Goal: Transaction & Acquisition: Book appointment/travel/reservation

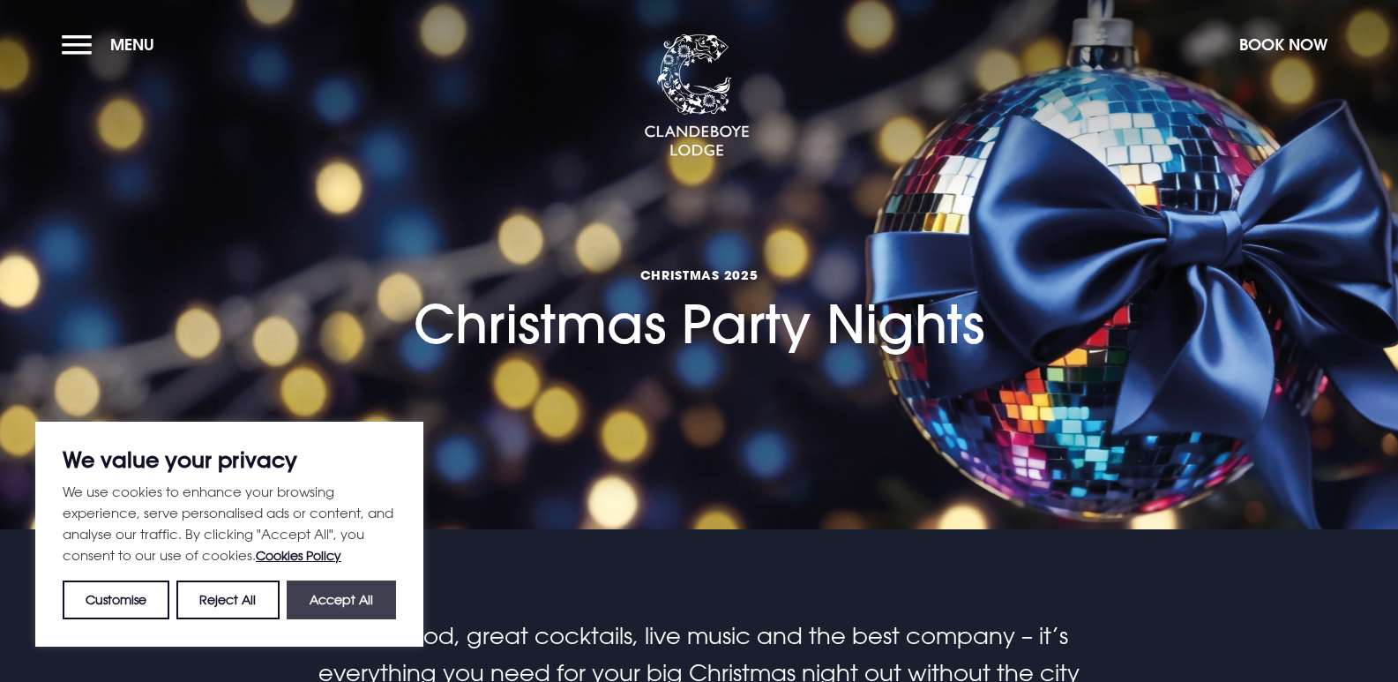
click at [323, 602] on button "Accept All" at bounding box center [341, 599] width 109 height 39
checkbox input "true"
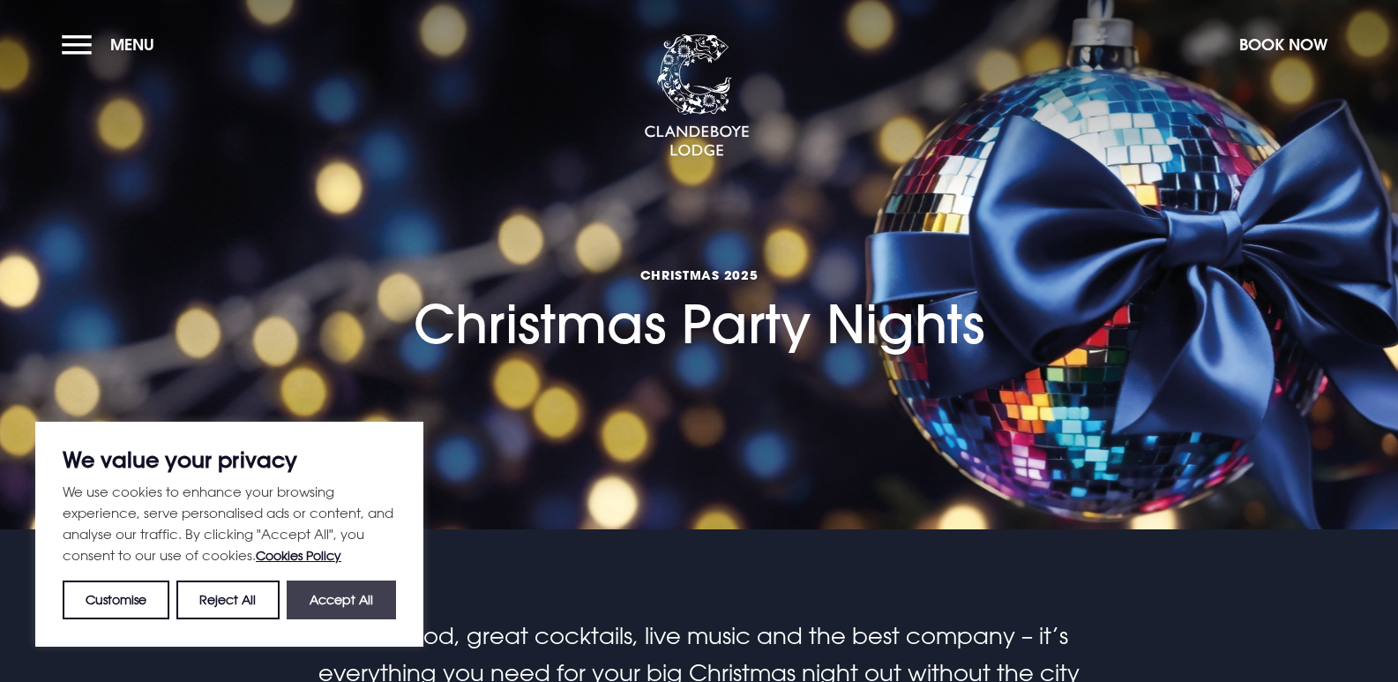
checkbox input "true"
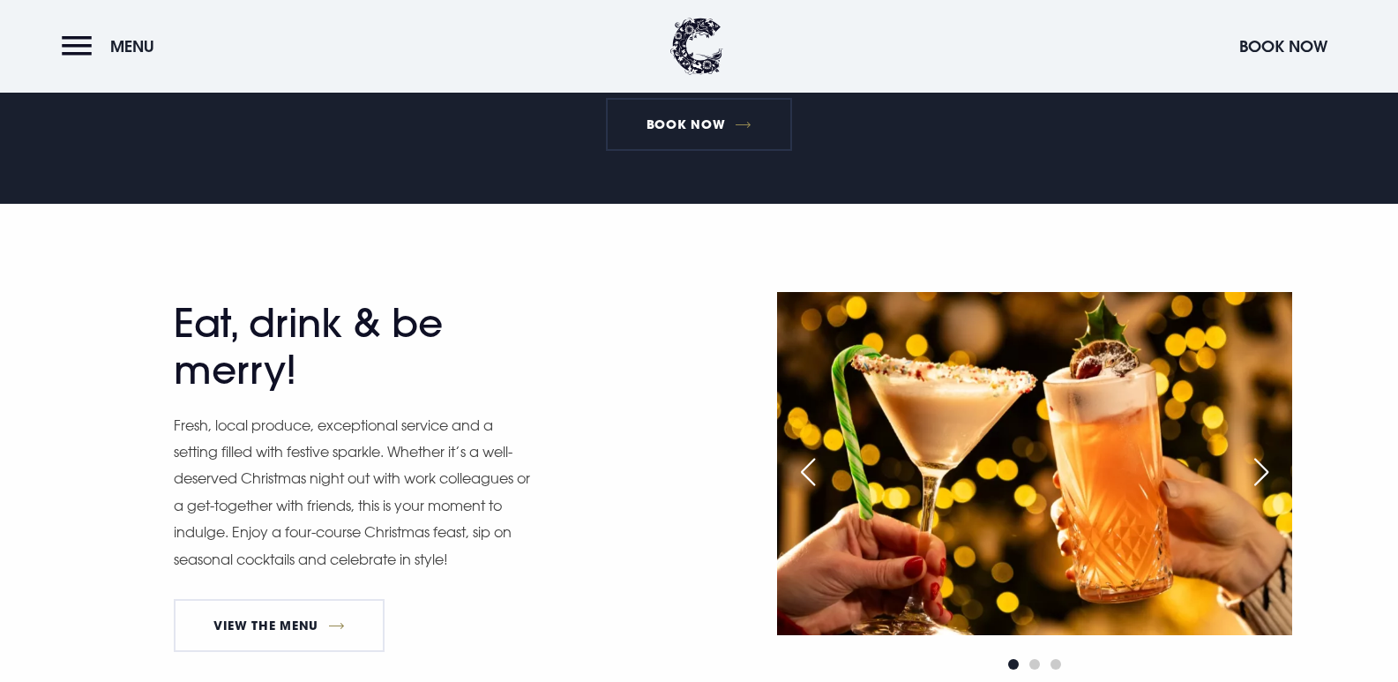
scroll to position [882, 0]
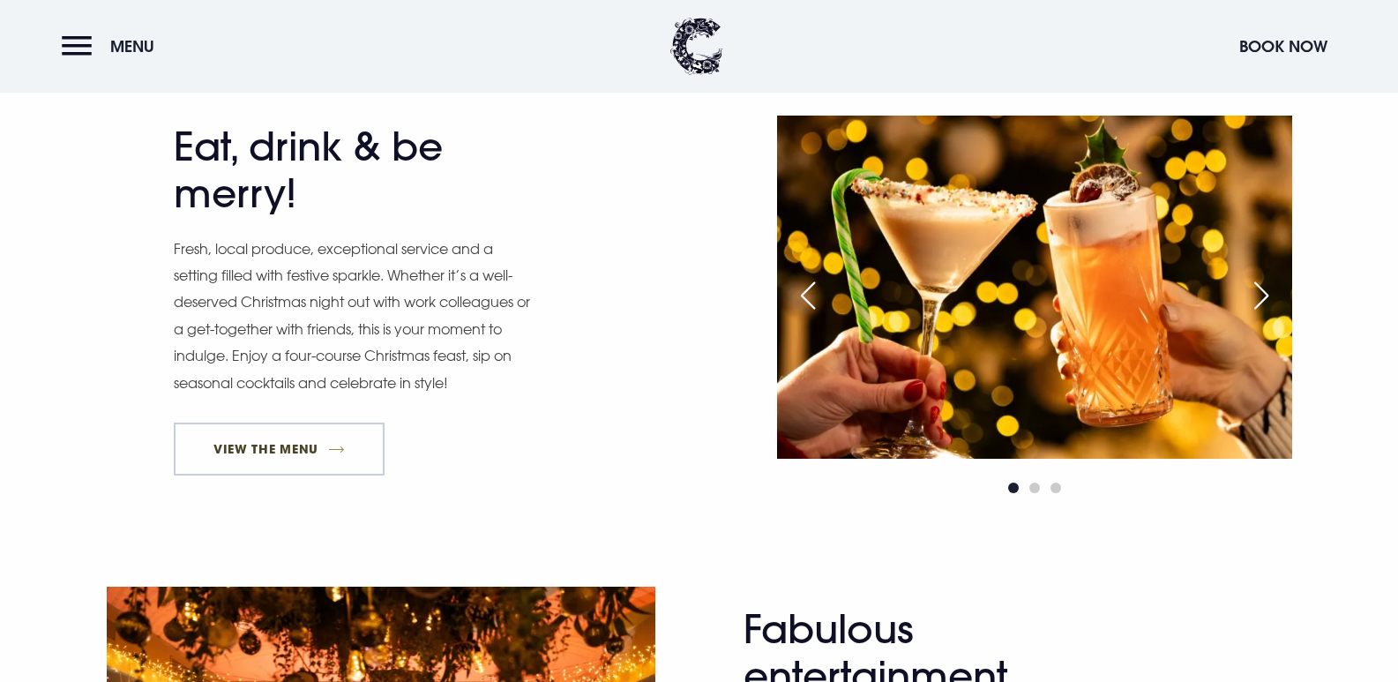
click at [330, 448] on link "View The Menu" at bounding box center [280, 449] width 212 height 53
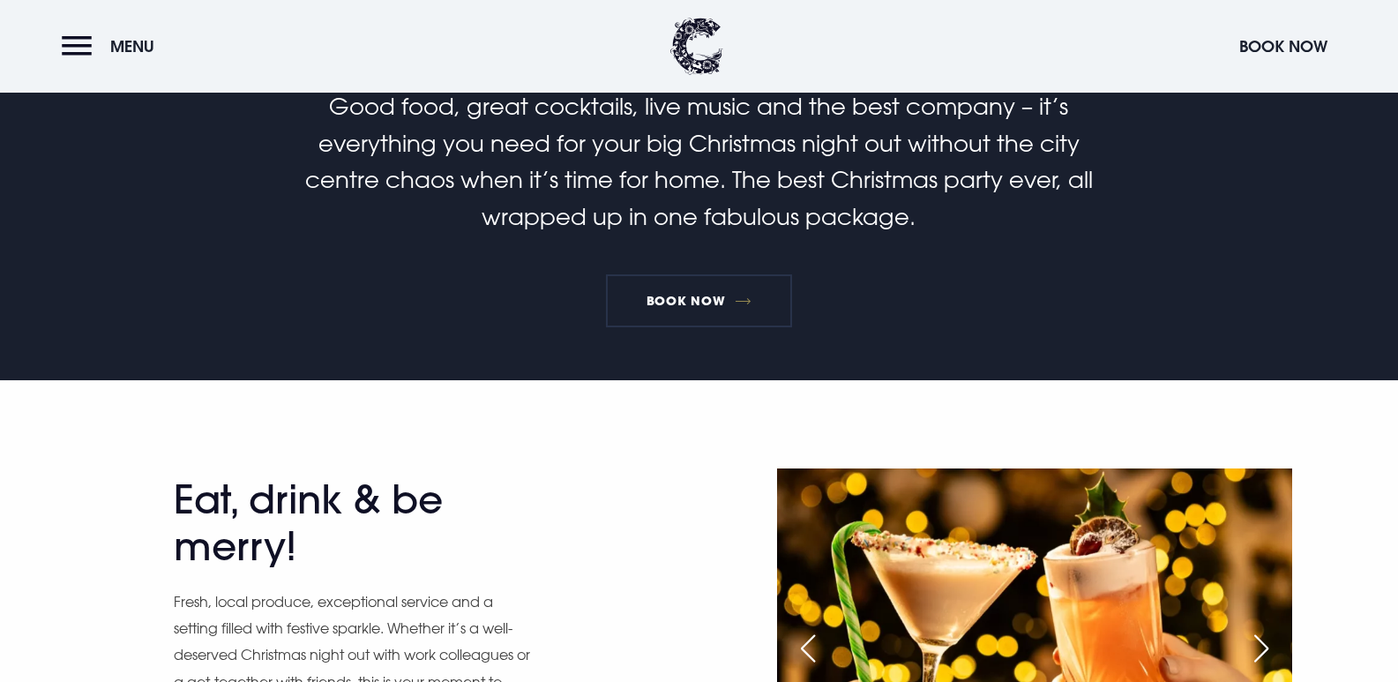
scroll to position [794, 0]
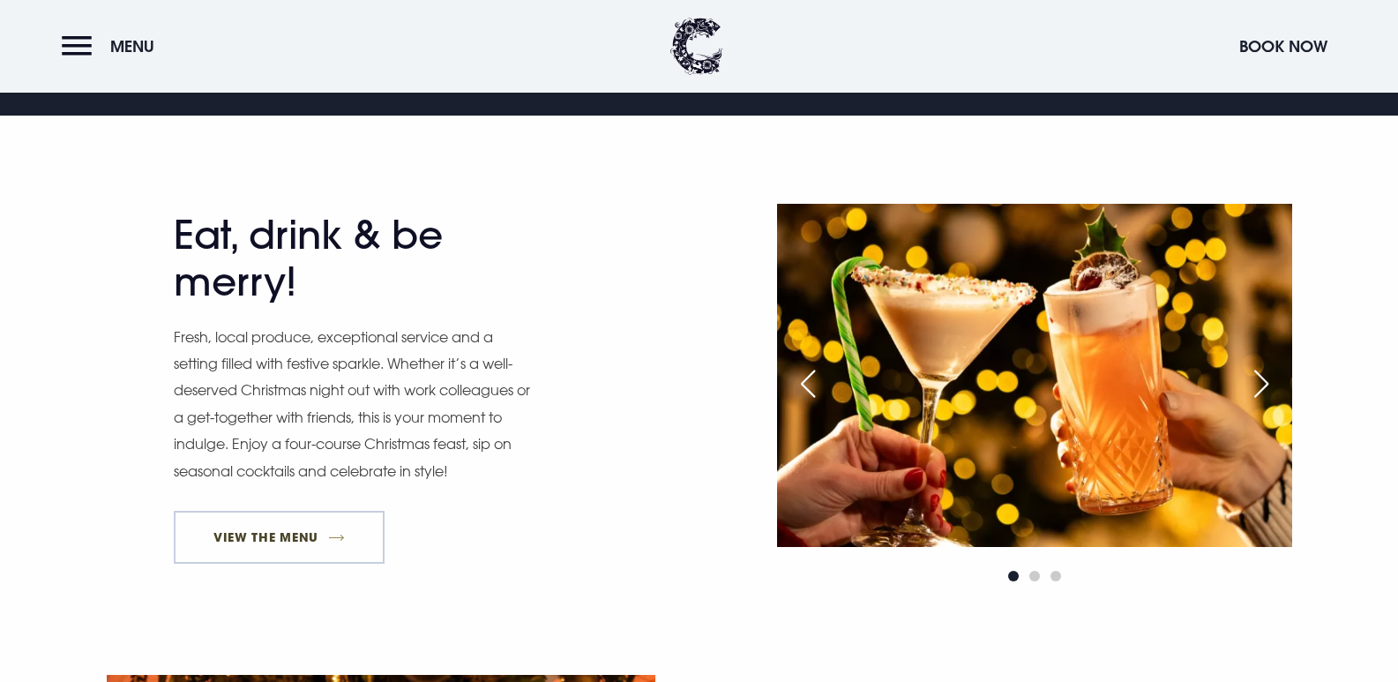
click at [335, 535] on link "View The Menu" at bounding box center [280, 537] width 212 height 53
